Goal: Task Accomplishment & Management: Manage account settings

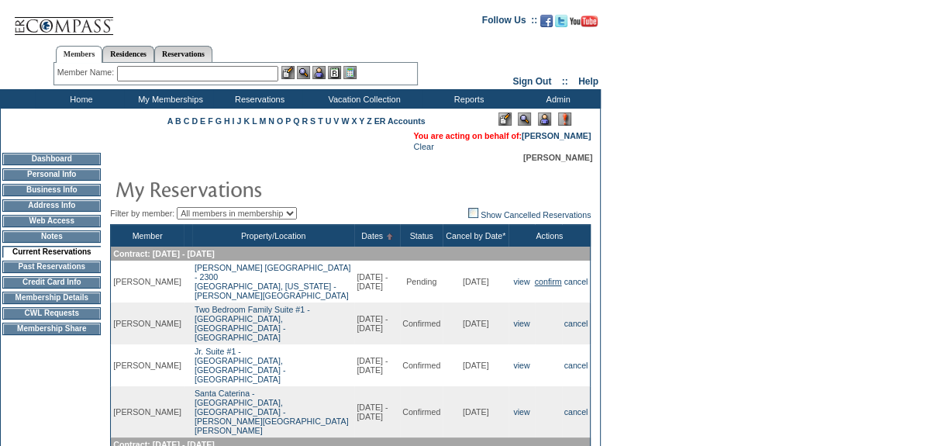
click at [547, 277] on link "confirm" at bounding box center [548, 281] width 27 height 9
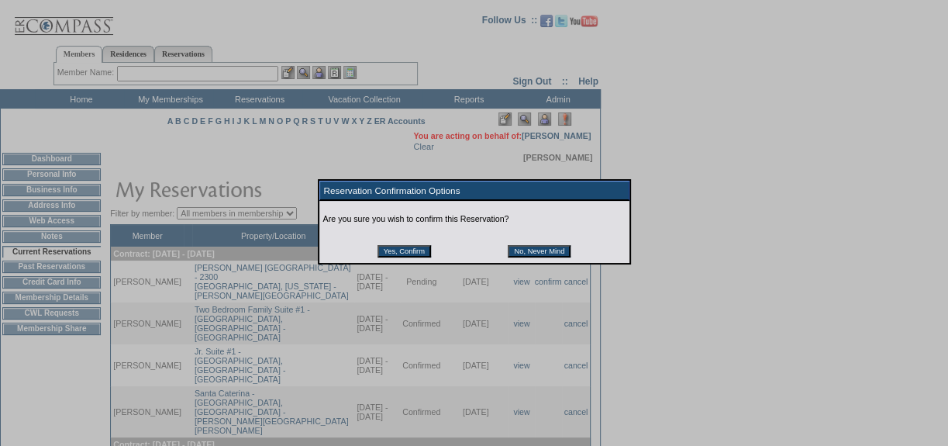
click at [407, 250] on input "Yes, Confirm" at bounding box center [403, 251] width 53 height 12
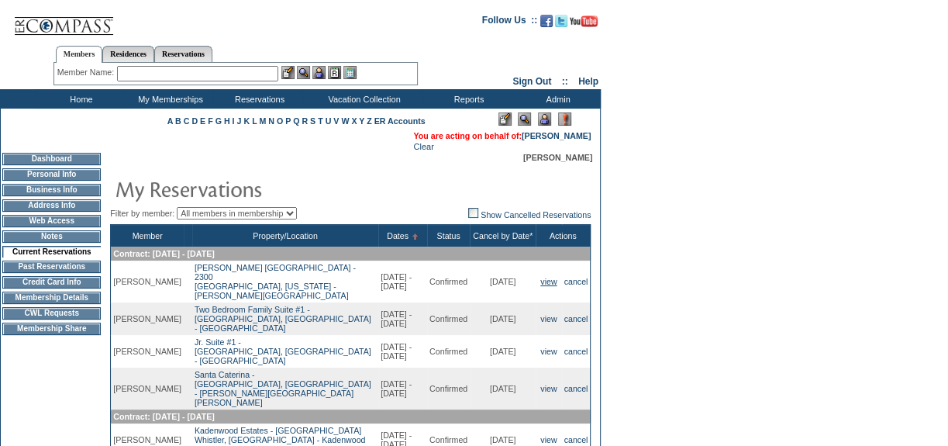
click at [547, 278] on link "view" at bounding box center [548, 281] width 16 height 9
